Goal: Transaction & Acquisition: Purchase product/service

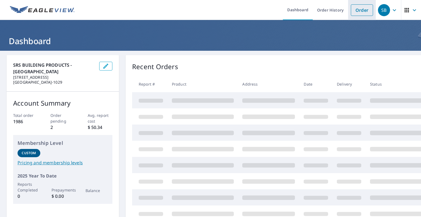
click at [359, 10] on link "Order" at bounding box center [362, 10] width 22 height 12
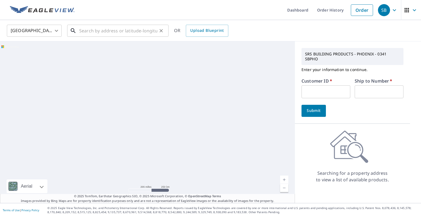
click at [97, 29] on input "text" at bounding box center [118, 30] width 78 height 15
paste input "2025-1853 [GEOGRAPHIC_DATA] [STREET_ADDRESS],"
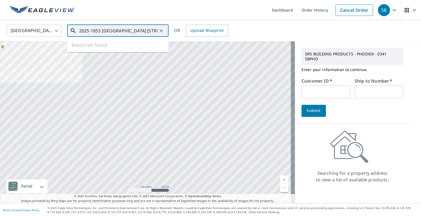
drag, startPoint x: 93, startPoint y: 30, endPoint x: 62, endPoint y: 31, distance: 30.7
click at [62, 31] on div "[GEOGRAPHIC_DATA] [GEOGRAPHIC_DATA] ​ [STREET_ADDRESS], ​ Match not found OR Up…" at bounding box center [208, 30] width 411 height 13
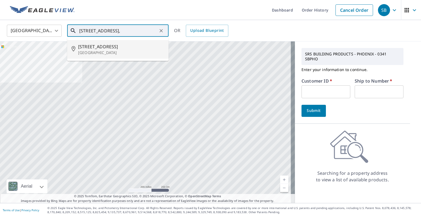
click at [108, 50] on p "[GEOGRAPHIC_DATA]" at bounding box center [121, 52] width 86 height 5
type input "[STREET_ADDRESS]"
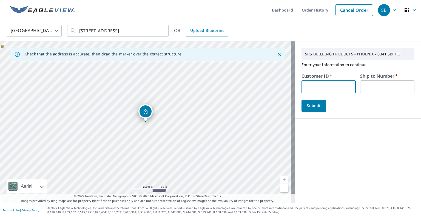
click at [325, 87] on input "text" at bounding box center [328, 86] width 54 height 13
type input "MUT341"
click at [371, 86] on input "text" at bounding box center [387, 86] width 54 height 13
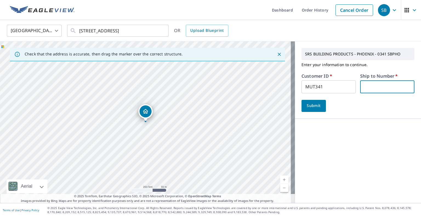
type input "1"
click at [307, 104] on span "Submit" at bounding box center [314, 105] width 16 height 7
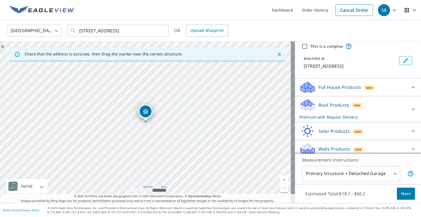
scroll to position [80, 0]
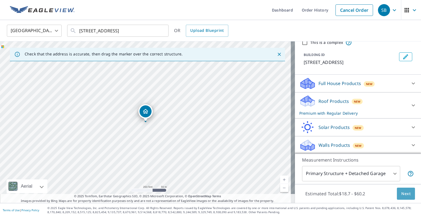
click at [397, 192] on button "Next" at bounding box center [406, 193] width 18 height 12
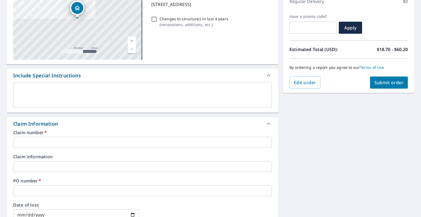
scroll to position [82, 0]
click at [38, 141] on input "text" at bounding box center [142, 141] width 259 height 11
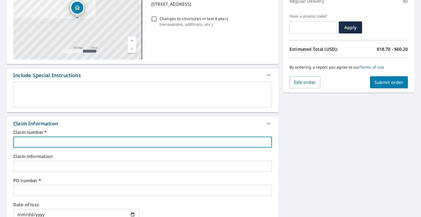
paste input "2025-[GEOGRAPHIC_DATA][PERSON_NAME][STREET_ADDRESS]"
type input "2025-[GEOGRAPHIC_DATA][PERSON_NAME][STREET_ADDRESS]"
checkbox input "true"
type input "2025-[GEOGRAPHIC_DATA][PERSON_NAME][STREET_ADDRESS]"
click at [32, 165] on input "text" at bounding box center [142, 165] width 259 height 11
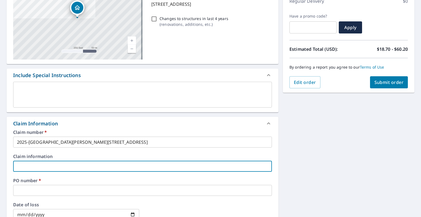
paste input "2025-[GEOGRAPHIC_DATA][PERSON_NAME][STREET_ADDRESS]"
type input "2025-[GEOGRAPHIC_DATA][PERSON_NAME][STREET_ADDRESS]"
checkbox input "true"
type input "2025-[GEOGRAPHIC_DATA][PERSON_NAME][STREET_ADDRESS]"
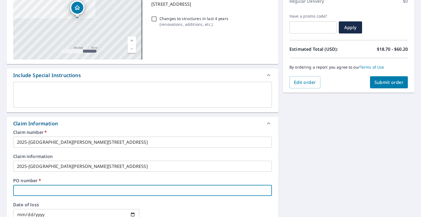
click at [28, 186] on input "text" at bounding box center [142, 190] width 259 height 11
paste input "2025-1853 [GEOGRAPHIC_DATA] [STREET_ADDRESS]"
type input "2025-1853 [GEOGRAPHIC_DATA] [STREET_ADDRESS]"
checkbox input "true"
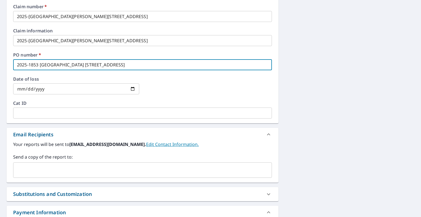
scroll to position [249, 0]
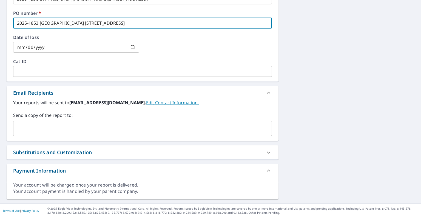
type input "2025-1853 [GEOGRAPHIC_DATA] [STREET_ADDRESS]"
click at [27, 128] on input "text" at bounding box center [138, 128] width 245 height 10
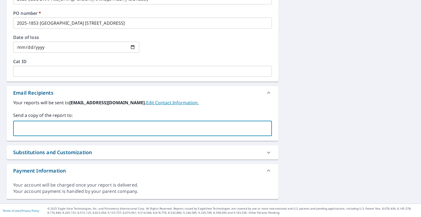
type input "[PERSON_NAME][EMAIL_ADDRESS][PERSON_NAME][DOMAIN_NAME]"
checkbox input "true"
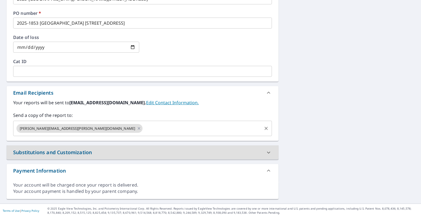
click at [143, 130] on input "text" at bounding box center [202, 128] width 118 height 10
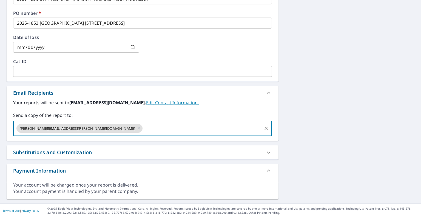
type input "[PERSON_NAME][EMAIL_ADDRESS][DOMAIN_NAME]"
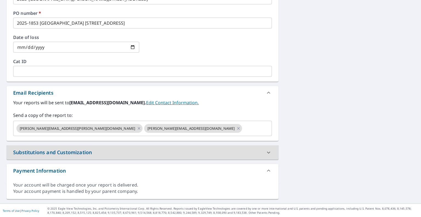
scroll to position [58, 0]
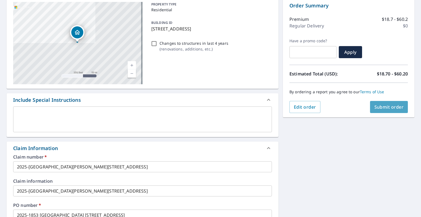
click at [387, 108] on span "Submit order" at bounding box center [388, 107] width 29 height 6
checkbox input "true"
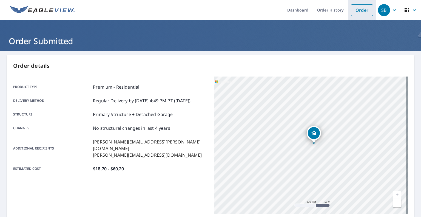
click at [363, 8] on link "Order" at bounding box center [362, 10] width 22 height 12
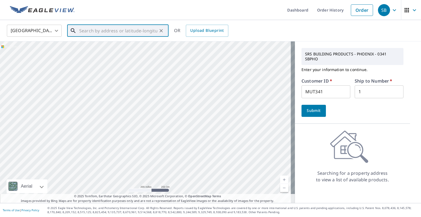
click at [97, 32] on input "text" at bounding box center [118, 30] width 78 height 15
paste input "2025-1852 [PERSON_NAME] [STREET_ADDRESS]"
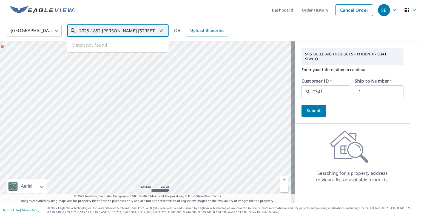
drag, startPoint x: 85, startPoint y: 30, endPoint x: 34, endPoint y: 29, distance: 51.2
click at [34, 29] on div "[GEOGRAPHIC_DATA] [GEOGRAPHIC_DATA] ​ 2025-1852 [PERSON_NAME] [STREET_ADDRESS] …" at bounding box center [208, 30] width 411 height 13
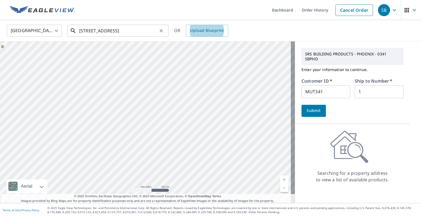
click at [101, 31] on input "[STREET_ADDRESS]" at bounding box center [118, 30] width 78 height 15
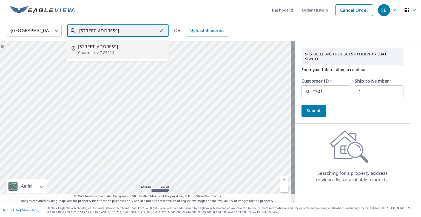
click at [97, 47] on span "[STREET_ADDRESS]" at bounding box center [121, 46] width 86 height 7
type input "[STREET_ADDRESS]"
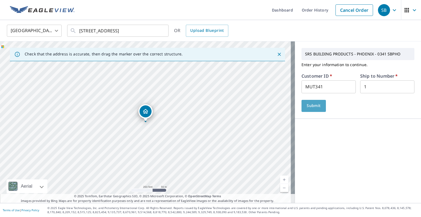
click at [313, 105] on span "Submit" at bounding box center [314, 105] width 16 height 7
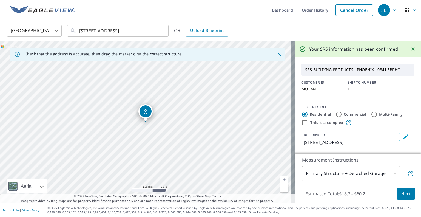
click at [402, 194] on span "Next" at bounding box center [405, 193] width 9 height 7
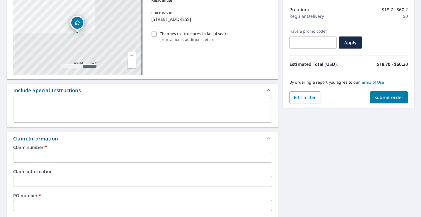
scroll to position [82, 0]
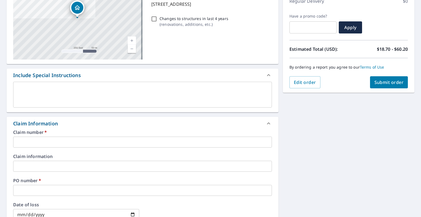
click at [33, 140] on input "text" at bounding box center [142, 141] width 259 height 11
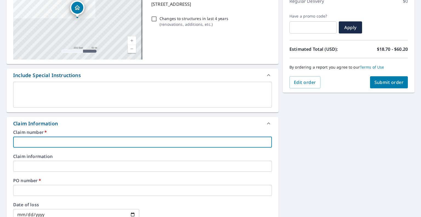
paste input "2025-1852 [PERSON_NAME] [STREET_ADDRESS]"
type input "2025-1852 [PERSON_NAME] [STREET_ADDRESS]"
checkbox input "true"
type input "2025-1852 [PERSON_NAME] [STREET_ADDRESS]"
click at [21, 165] on input "text" at bounding box center [142, 165] width 259 height 11
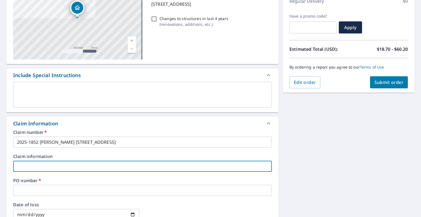
paste input "2025-1852 [PERSON_NAME] [STREET_ADDRESS]"
type input "2025-1852 [PERSON_NAME] [STREET_ADDRESS]"
checkbox input "true"
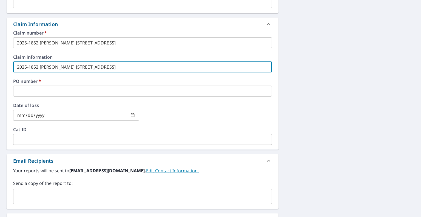
scroll to position [192, 0]
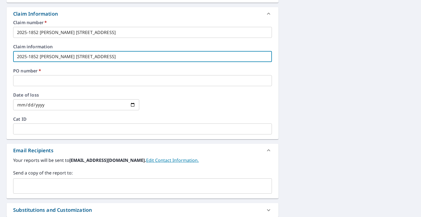
type input "2025-1852 [PERSON_NAME] [STREET_ADDRESS]"
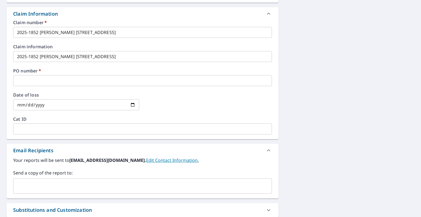
click at [29, 74] on div "PO number   * ​" at bounding box center [142, 77] width 259 height 18
click at [27, 77] on input "text" at bounding box center [142, 80] width 259 height 11
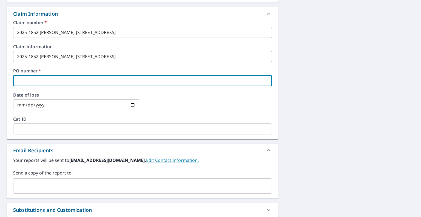
paste input "2025-1852 [PERSON_NAME] [STREET_ADDRESS][PERSON_NAME]"
type input "2025-1852 [PERSON_NAME] [STREET_ADDRESS][PERSON_NAME]"
checkbox input "true"
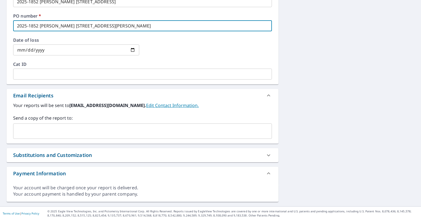
scroll to position [249, 0]
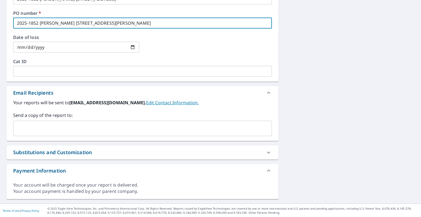
type input "2025-1852 [PERSON_NAME] [STREET_ADDRESS][PERSON_NAME]"
click at [34, 124] on input "text" at bounding box center [138, 128] width 245 height 10
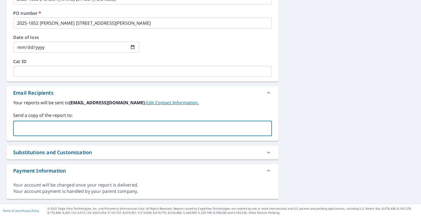
type input "[PERSON_NAME][EMAIL_ADDRESS][PERSON_NAME][DOMAIN_NAME]"
checkbox input "true"
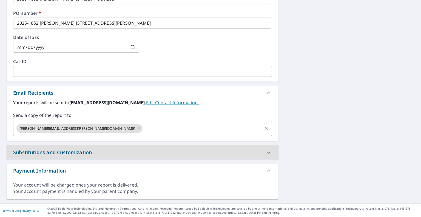
click at [143, 125] on input "text" at bounding box center [202, 128] width 118 height 10
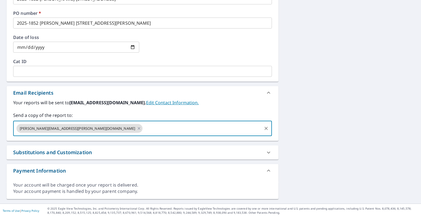
type input "[PERSON_NAME][EMAIL_ADDRESS][DOMAIN_NAME]"
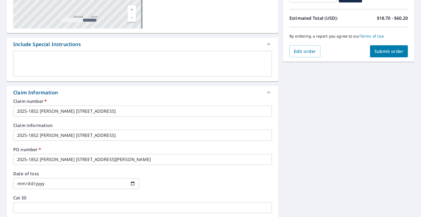
scroll to position [112, 0]
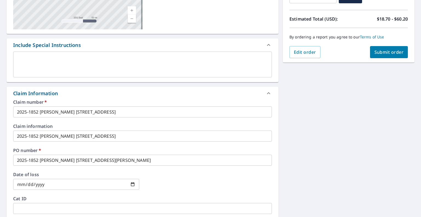
click at [374, 53] on span "Submit order" at bounding box center [388, 52] width 29 height 6
checkbox input "true"
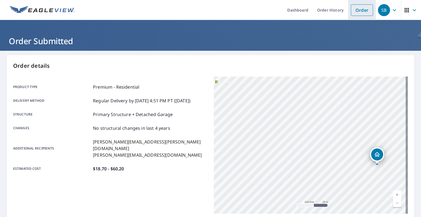
click at [355, 10] on link "Order" at bounding box center [362, 10] width 22 height 12
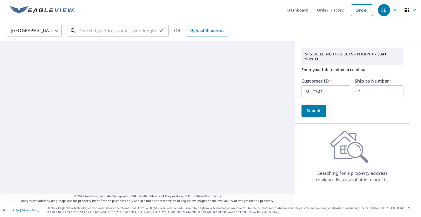
click at [102, 30] on input "text" at bounding box center [118, 30] width 78 height 15
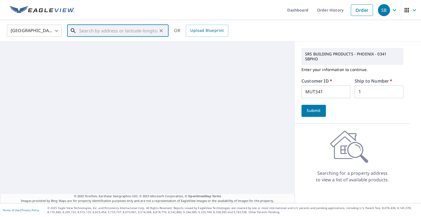
paste input "2025-1851 Vo [STREET_ADDRESS]"
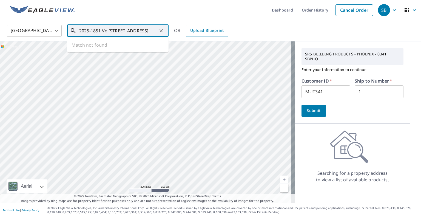
drag, startPoint x: 109, startPoint y: 28, endPoint x: 45, endPoint y: 25, distance: 63.9
click at [46, 25] on div "[GEOGRAPHIC_DATA] [GEOGRAPHIC_DATA] ​ 2025-1851 Vo [STREET_ADDRESS] ​ Match not…" at bounding box center [208, 30] width 411 height 13
click at [96, 50] on p "[GEOGRAPHIC_DATA]" at bounding box center [121, 52] width 86 height 5
type input "[STREET_ADDRESS]"
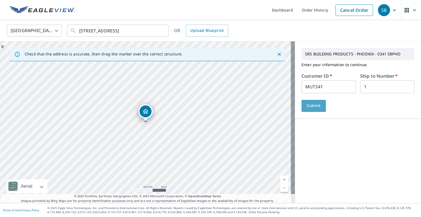
click at [306, 108] on span "Submit" at bounding box center [314, 105] width 16 height 7
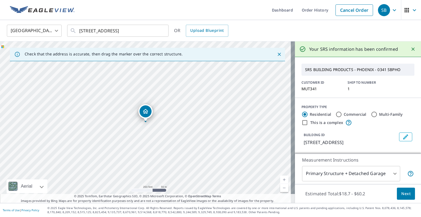
click at [401, 193] on span "Next" at bounding box center [405, 193] width 9 height 7
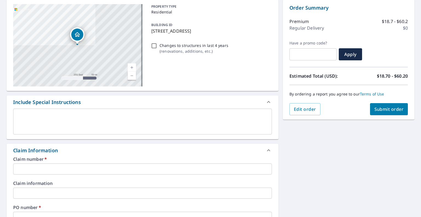
scroll to position [110, 0]
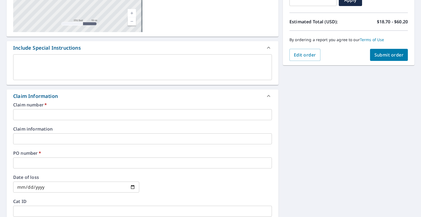
click at [40, 116] on input "text" at bounding box center [142, 114] width 259 height 11
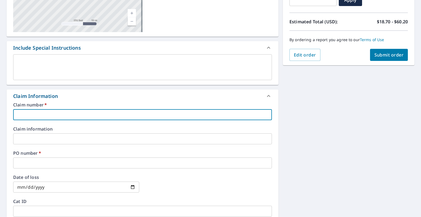
paste input "2025-1851 Vo [STREET_ADDRESS]"
type input "2025-1851 Vo [STREET_ADDRESS]"
checkbox input "true"
type input "2025-1851 Vo [STREET_ADDRESS]"
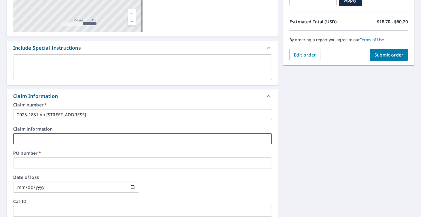
click at [17, 135] on input "text" at bounding box center [142, 138] width 259 height 11
paste input "2025-1851 Vo [STREET_ADDRESS]"
type input "2025-1851 Vo [STREET_ADDRESS]"
checkbox input "true"
type input "2025-1851 Vo [STREET_ADDRESS]"
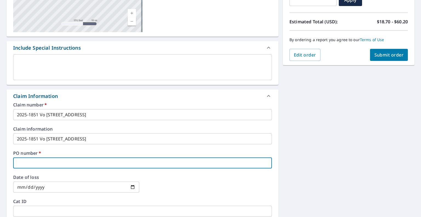
drag, startPoint x: 25, startPoint y: 157, endPoint x: 28, endPoint y: 159, distance: 2.9
click at [25, 157] on input "text" at bounding box center [142, 162] width 259 height 11
paste input "2025-1851 Vo [STREET_ADDRESS]"
type input "2025-1851 Vo [STREET_ADDRESS]"
checkbox input "true"
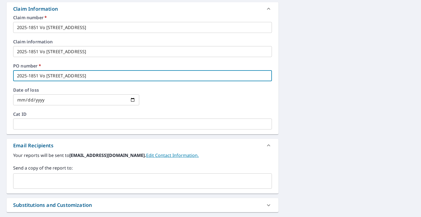
scroll to position [249, 0]
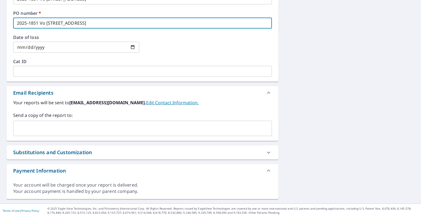
type input "2025-1851 Vo [STREET_ADDRESS]"
click at [28, 127] on input "text" at bounding box center [138, 128] width 245 height 10
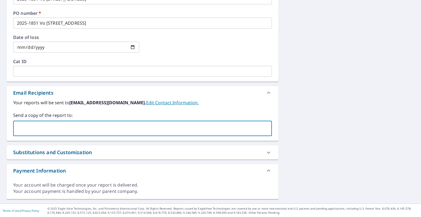
type input "[PERSON_NAME][EMAIL_ADDRESS][PERSON_NAME][DOMAIN_NAME]"
checkbox input "true"
click at [143, 129] on input "text" at bounding box center [202, 128] width 118 height 10
type input "[PERSON_NAME][EMAIL_ADDRESS][DOMAIN_NAME]"
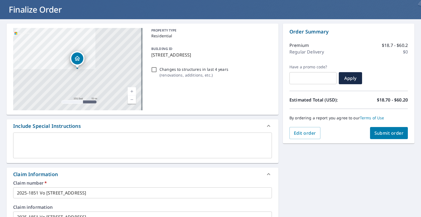
scroll to position [30, 0]
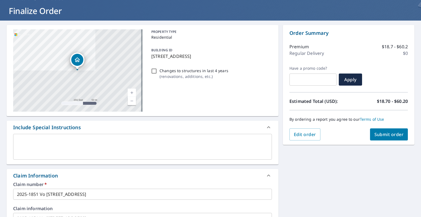
click at [380, 131] on span "Submit order" at bounding box center [388, 134] width 29 height 6
checkbox input "true"
